Goal: Information Seeking & Learning: Understand process/instructions

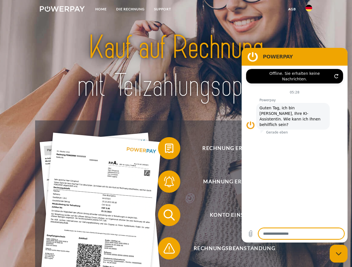
click at [62, 10] on img at bounding box center [62, 9] width 45 height 6
click at [309, 10] on img at bounding box center [308, 8] width 7 height 7
click at [292, 9] on link "agb" at bounding box center [291, 9] width 17 height 10
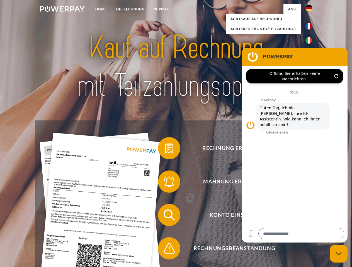
click at [165, 150] on span at bounding box center [161, 149] width 28 height 28
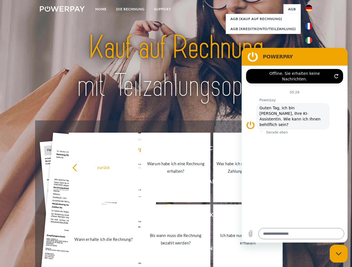
click at [165, 183] on link "Warum habe ich eine Rechnung erhalten?" at bounding box center [175, 168] width 69 height 70
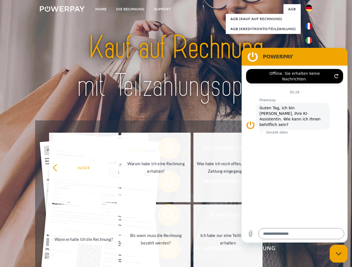
click at [165, 216] on span at bounding box center [161, 215] width 28 height 28
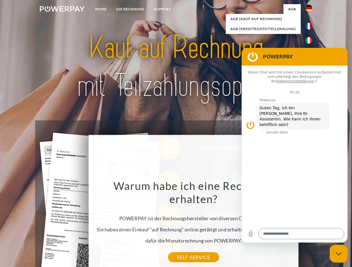
click at [165, 250] on div "Warum habe ich eine Rechnung erhalten? POWERPAY ist der Rechnungshersteller von…" at bounding box center [193, 218] width 203 height 78
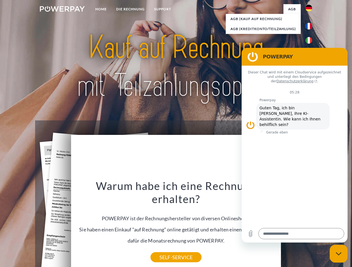
click at [338, 254] on icon "Messaging-Fenster schließen" at bounding box center [339, 254] width 6 height 4
type textarea "*"
